Goal: Task Accomplishment & Management: Manage account settings

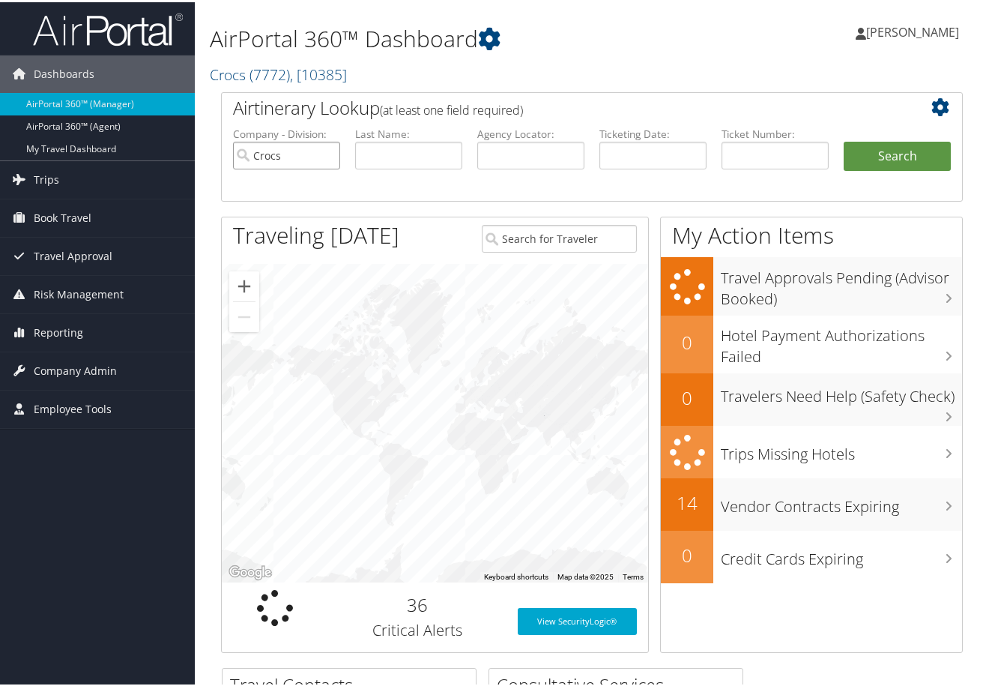
click at [327, 154] on input "Crocs" at bounding box center [286, 153] width 107 height 28
click at [317, 73] on span ", [ 10385 ]" at bounding box center [318, 72] width 57 height 20
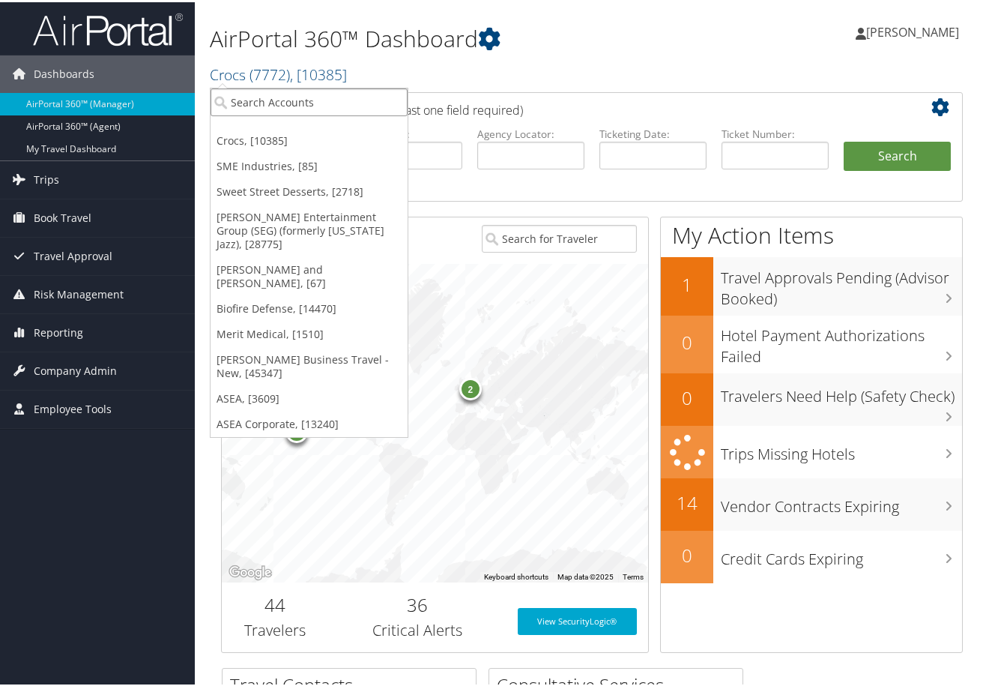
click at [287, 103] on input "search" at bounding box center [309, 100] width 197 height 28
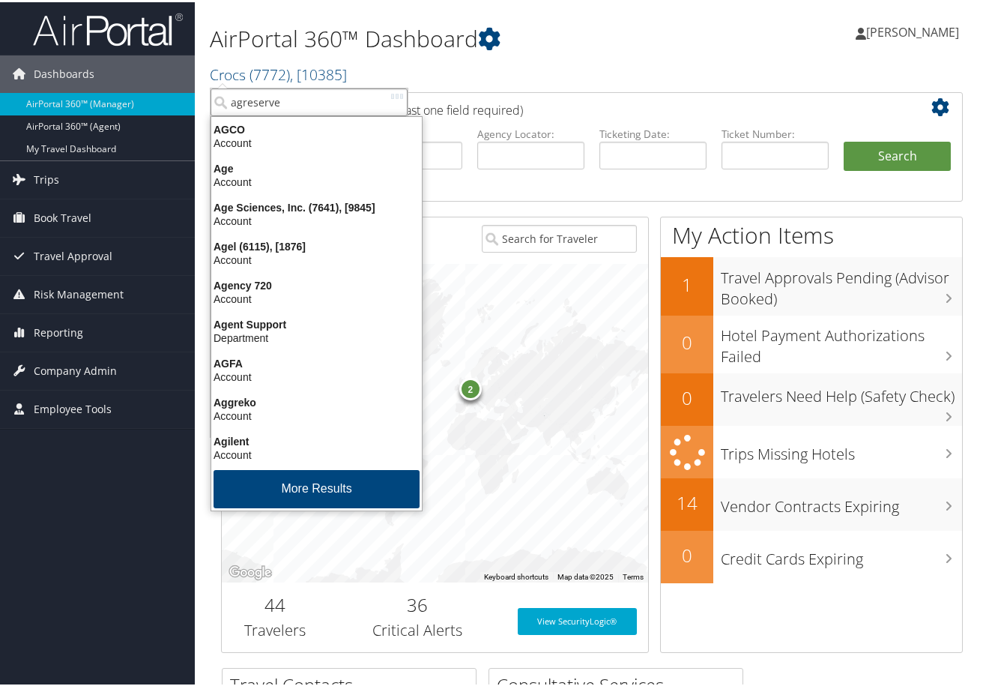
type input "agreserves"
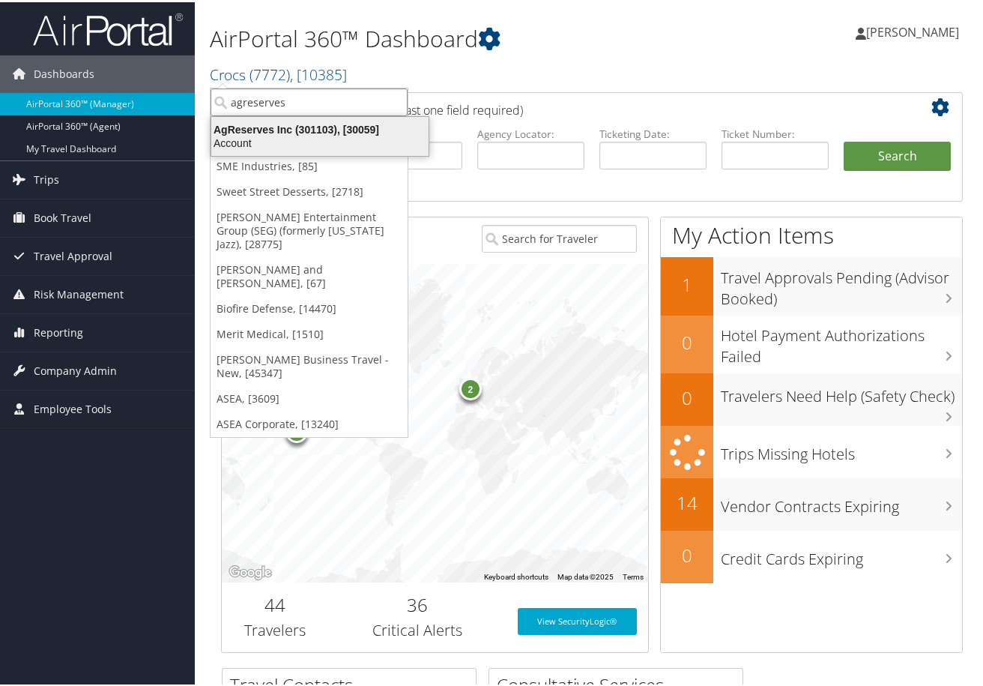
click at [256, 128] on div "AgReserves Inc (301103), [30059]" at bounding box center [319, 127] width 235 height 13
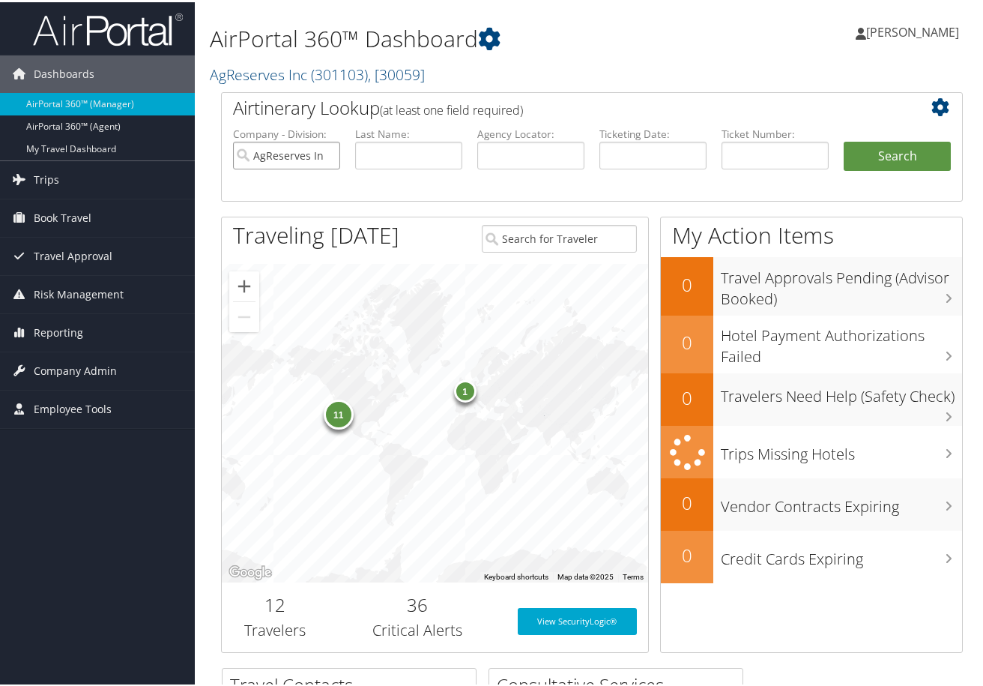
click at [329, 156] on input "AgReserves Inc" at bounding box center [286, 153] width 107 height 28
click at [81, 363] on span "Company Admin" at bounding box center [75, 368] width 83 height 37
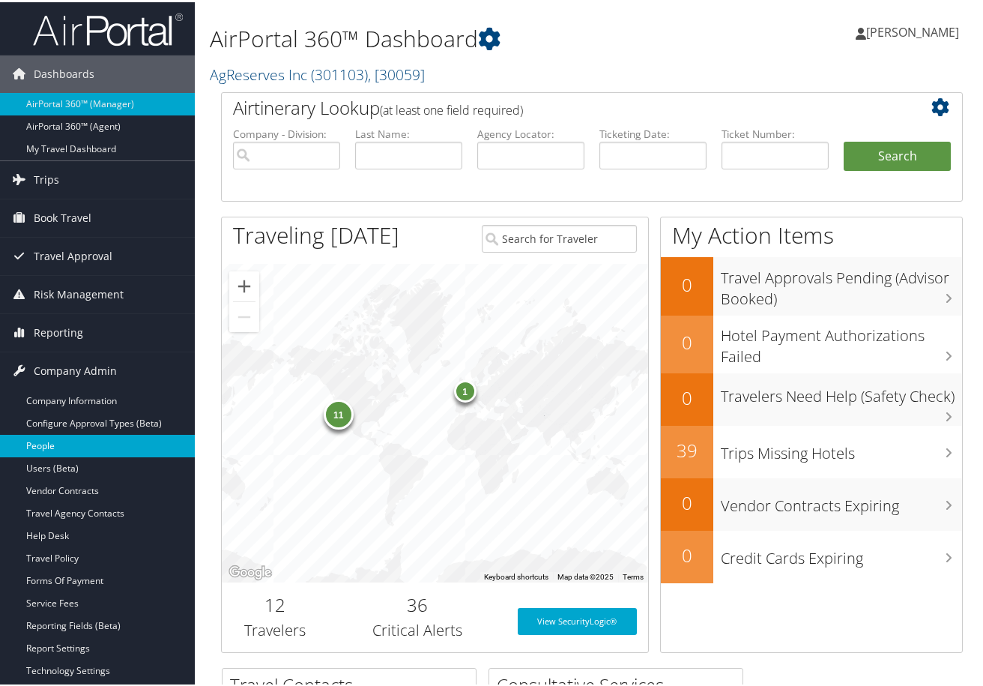
click at [55, 448] on link "People" at bounding box center [97, 443] width 195 height 22
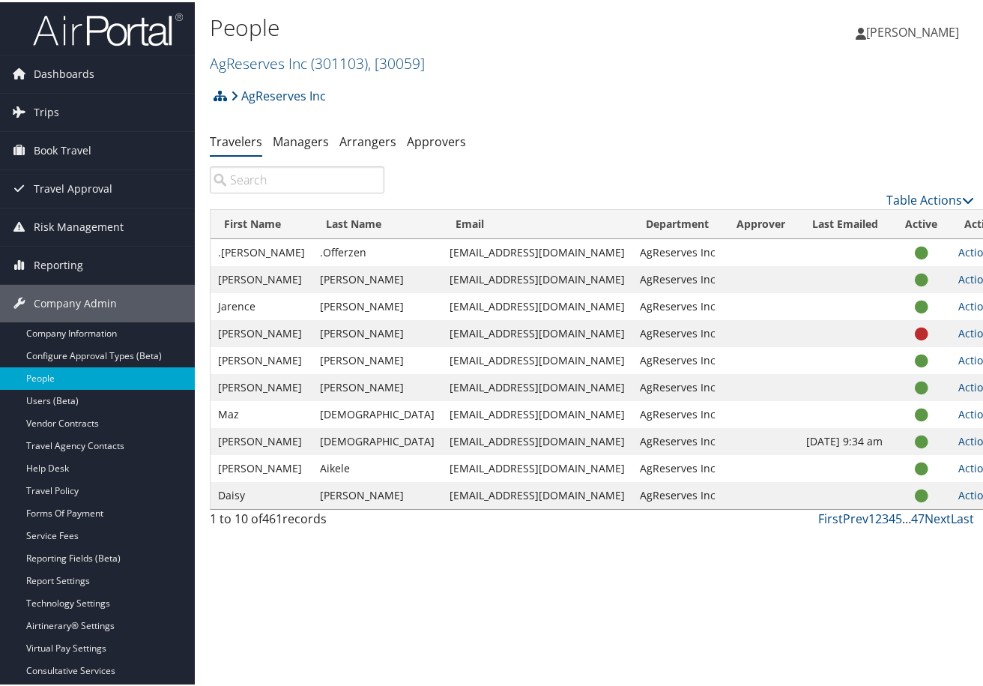
click at [294, 175] on input "search" at bounding box center [297, 177] width 175 height 27
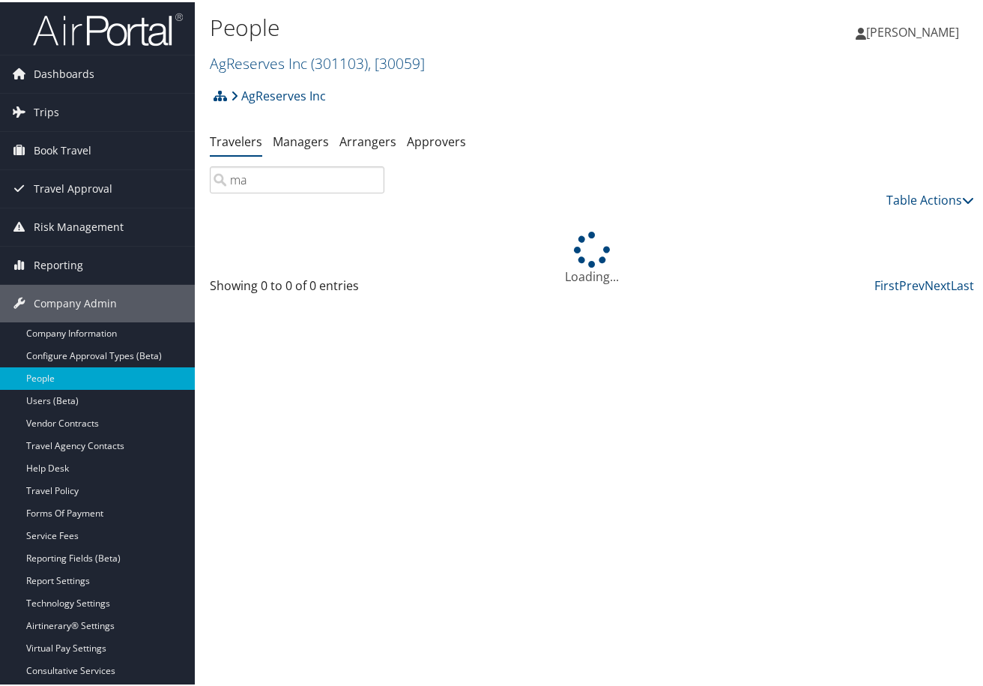
type input "m"
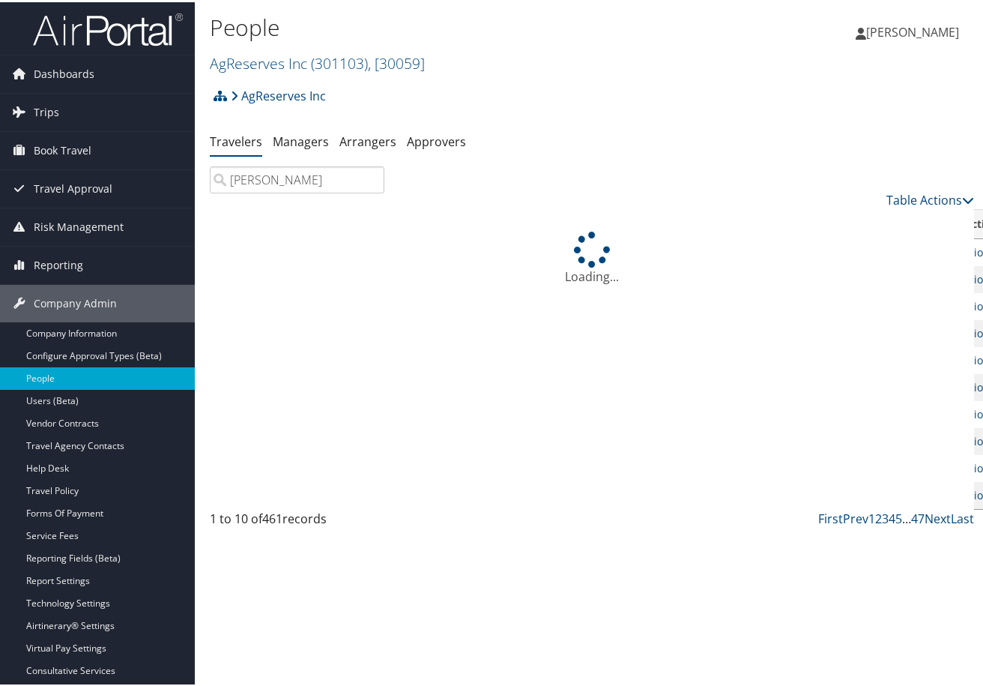
type input "berta"
